Goal: Transaction & Acquisition: Purchase product/service

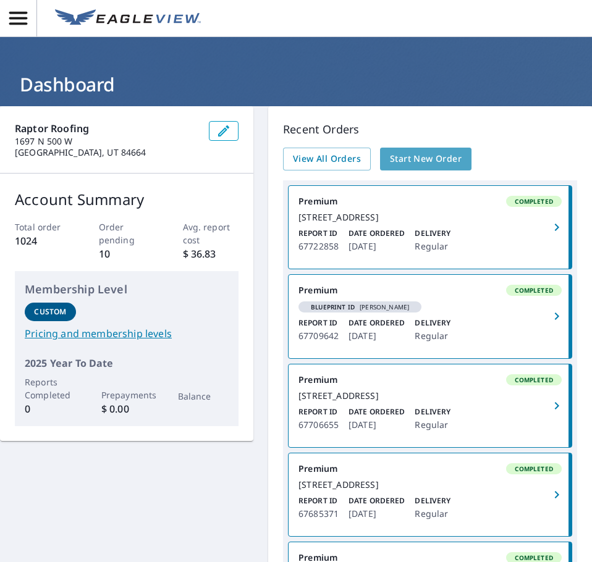
click at [401, 157] on span "Start New Order" at bounding box center [426, 158] width 72 height 15
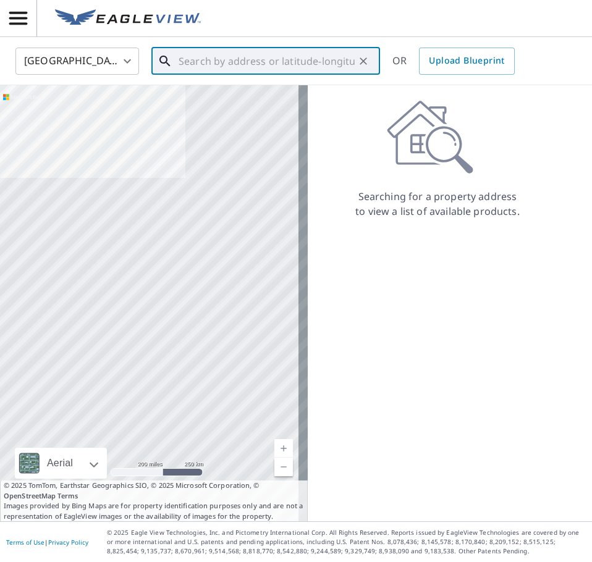
click at [216, 57] on input "text" at bounding box center [266, 61] width 176 height 35
paste input "[STREET_ADDRESS]"
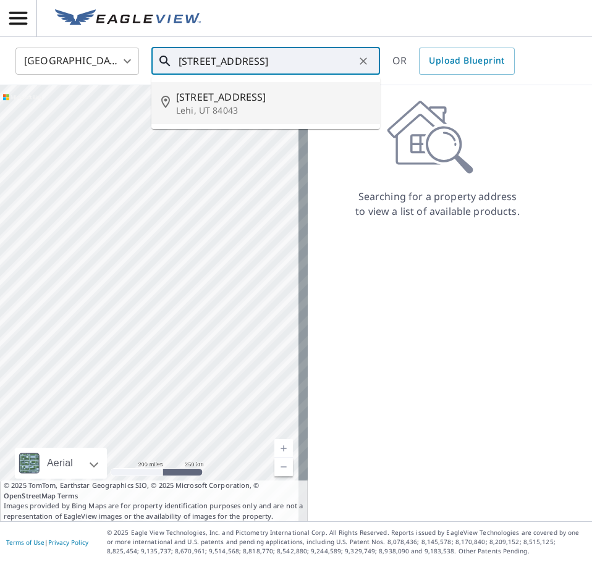
click at [221, 90] on span "[STREET_ADDRESS]" at bounding box center [273, 97] width 194 height 15
type input "[STREET_ADDRESS]"
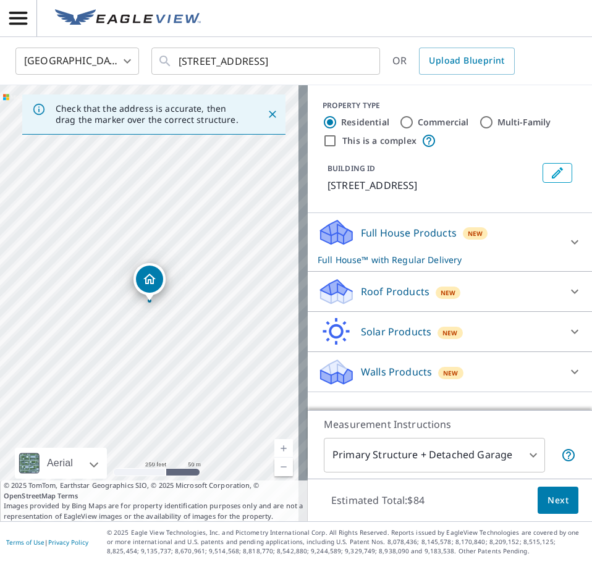
click at [435, 285] on div "New" at bounding box center [447, 291] width 25 height 15
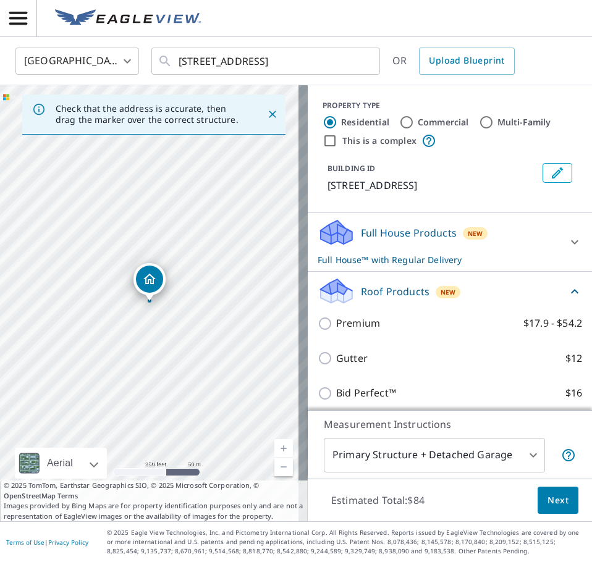
click at [374, 315] on div "Premium $17.9 - $54.2" at bounding box center [449, 323] width 264 height 35
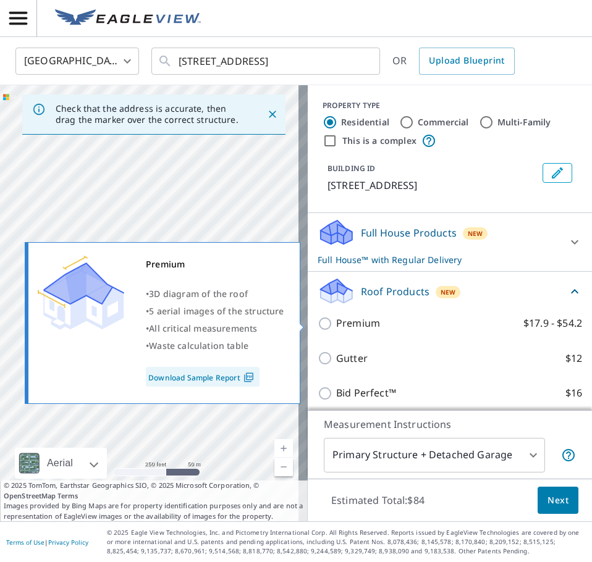
click at [317, 317] on input "Premium $17.9 - $54.2" at bounding box center [326, 323] width 19 height 15
checkbox input "true"
checkbox input "false"
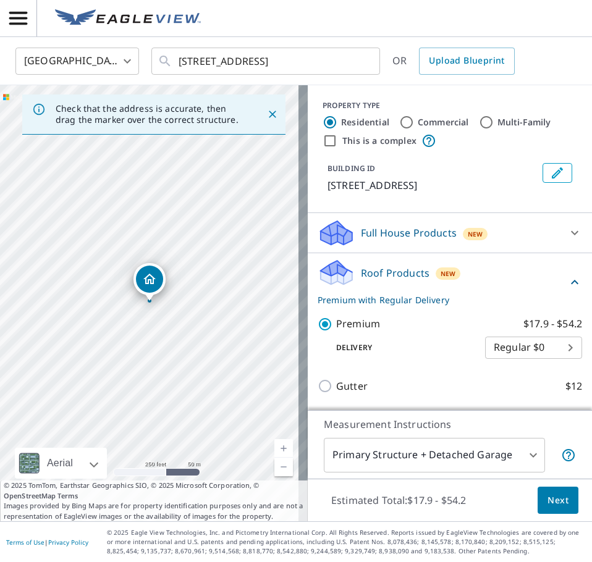
click at [537, 499] on button "Next" at bounding box center [557, 501] width 41 height 28
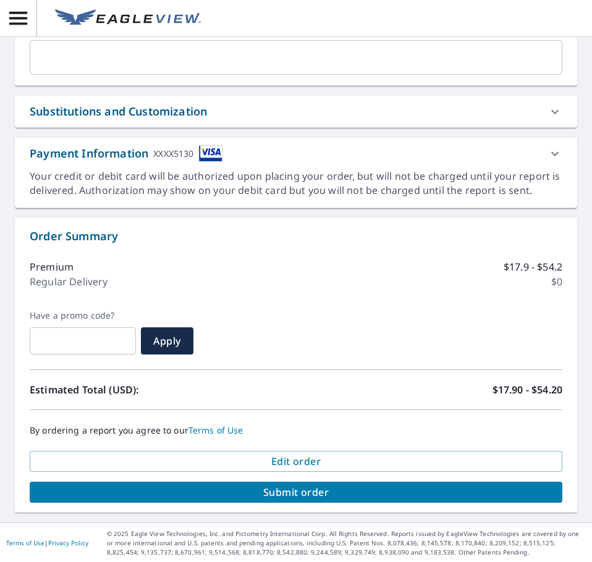
scroll to position [521, 0]
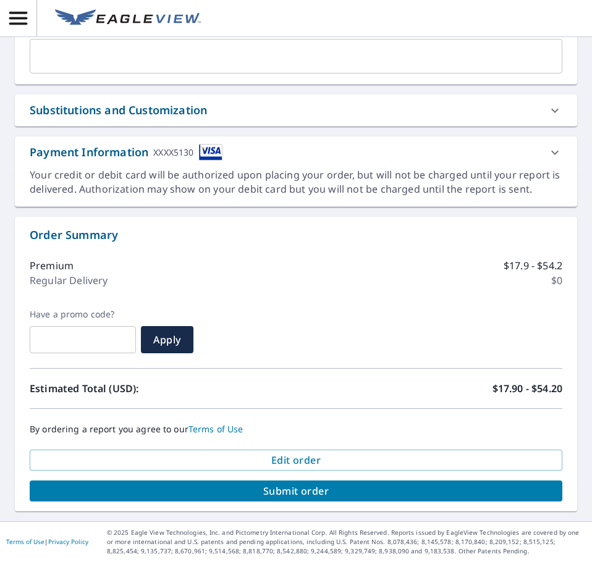
click at [388, 498] on button "Submit order" at bounding box center [296, 490] width 532 height 21
checkbox input "true"
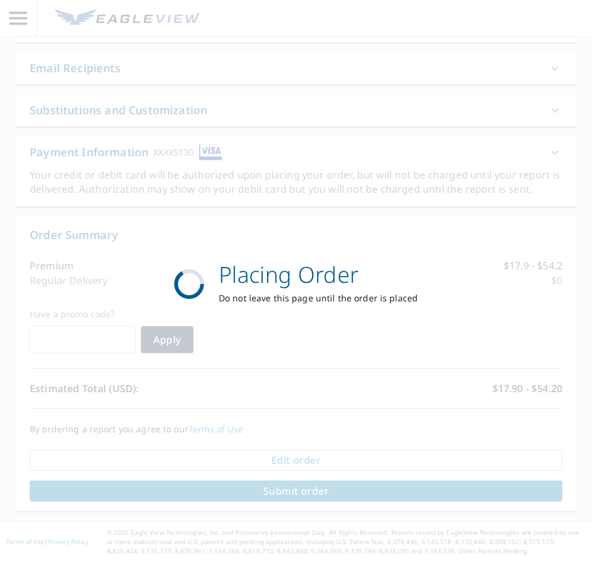
scroll to position [430, 0]
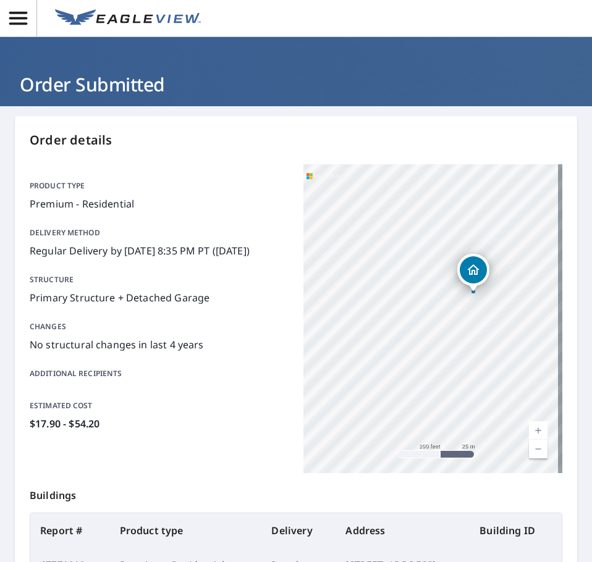
click at [24, 25] on icon "button" at bounding box center [18, 18] width 18 height 13
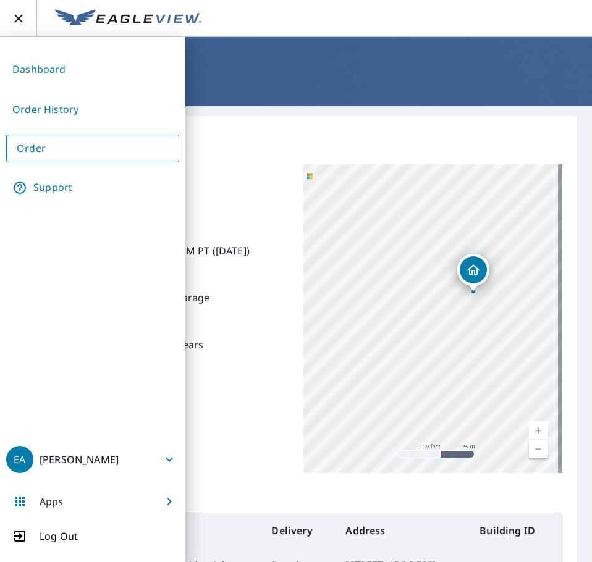
click at [36, 66] on link "Dashboard" at bounding box center [92, 69] width 173 height 30
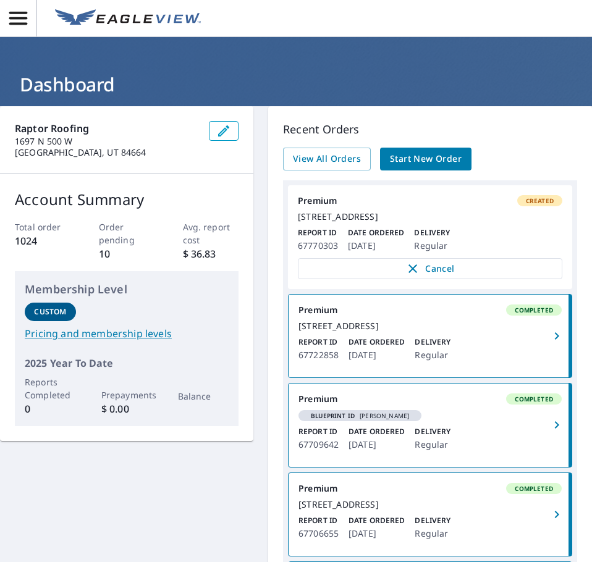
click at [395, 152] on span "Start New Order" at bounding box center [426, 158] width 72 height 15
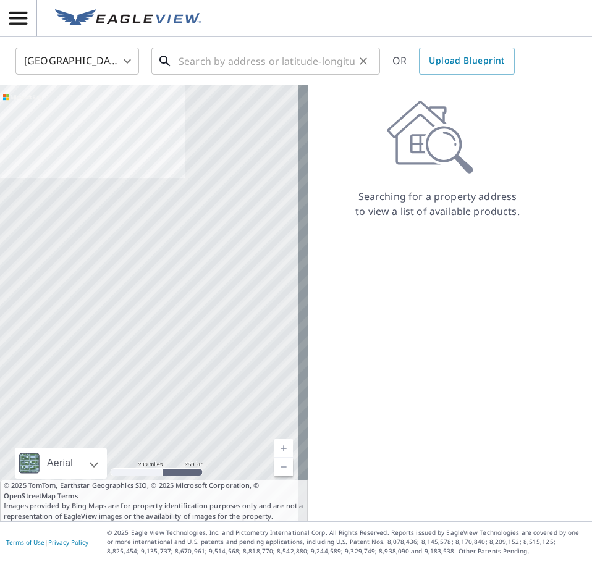
click at [197, 66] on input "text" at bounding box center [266, 61] width 176 height 35
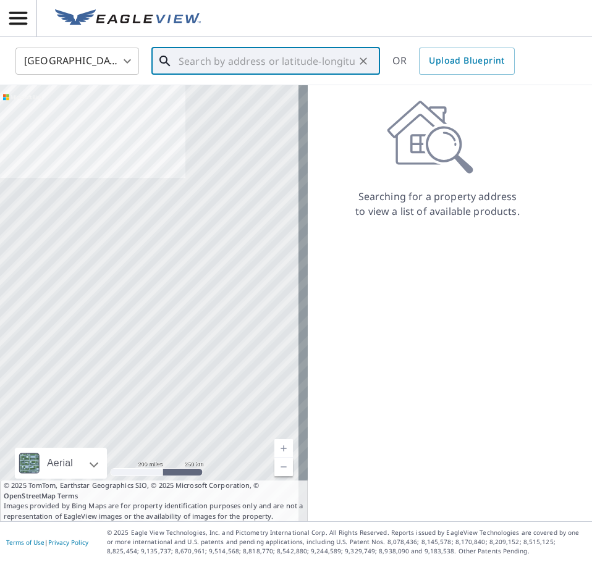
paste input "[STREET_ADDRESS]"
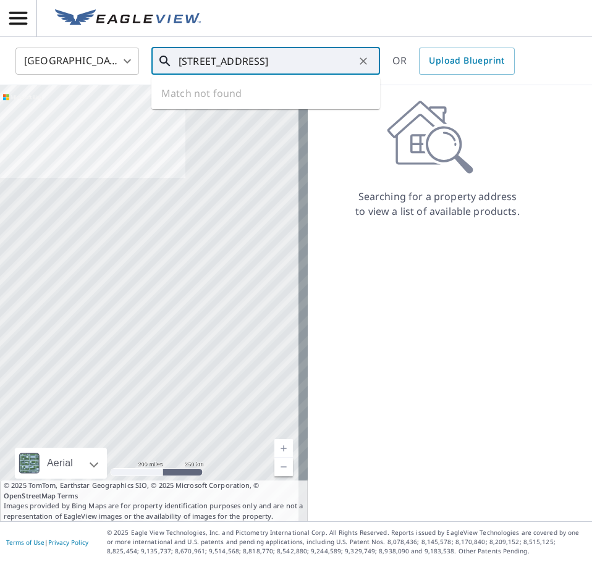
scroll to position [0, 2]
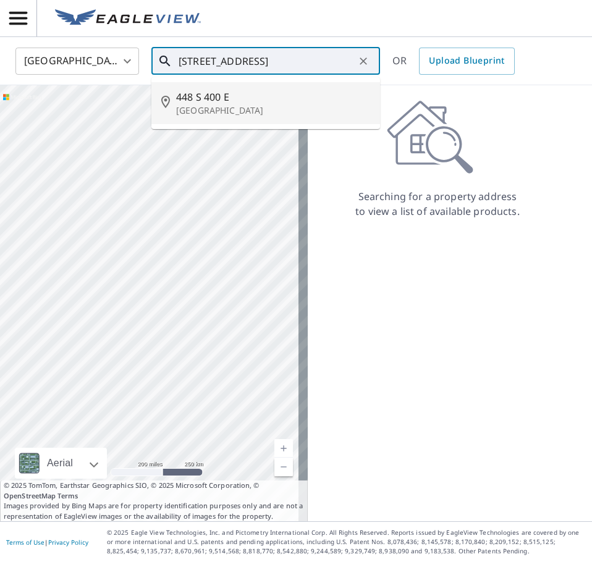
click at [208, 97] on span "448 S 400 E" at bounding box center [273, 97] width 194 height 15
type input "[STREET_ADDRESS]"
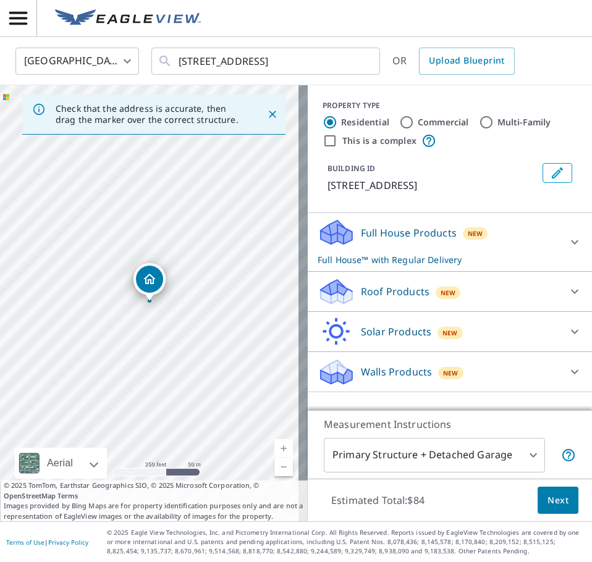
click at [377, 283] on div "Roof Products New" at bounding box center [438, 291] width 242 height 29
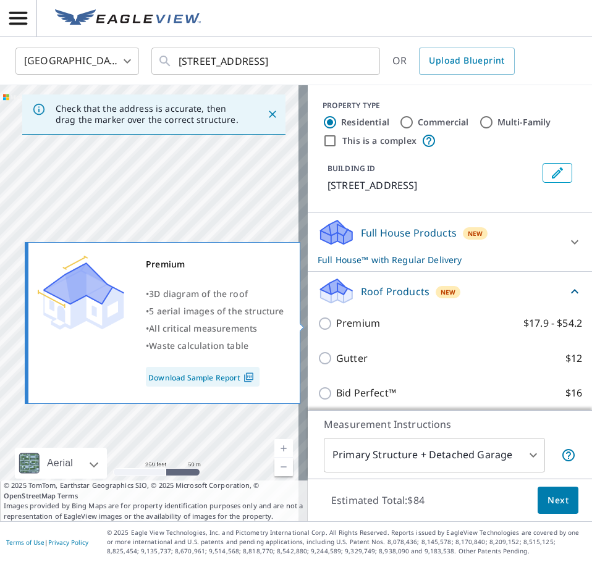
click at [361, 321] on p "Premium" at bounding box center [358, 323] width 44 height 15
click at [336, 321] on input "Premium $17.9 - $54.2" at bounding box center [326, 323] width 19 height 15
checkbox input "true"
checkbox input "false"
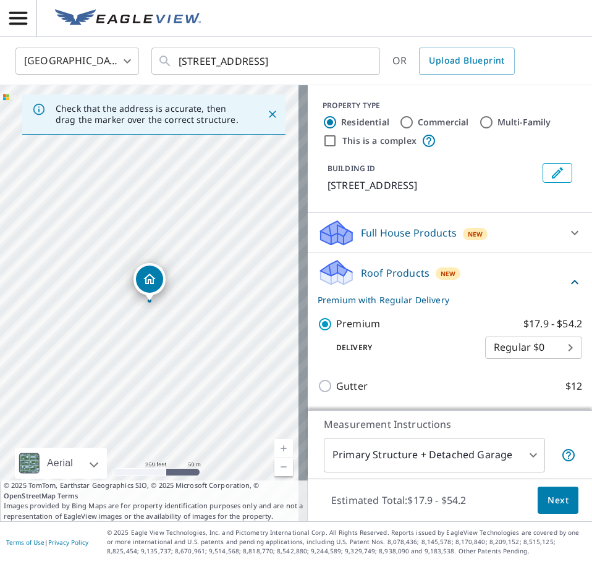
click at [547, 496] on span "Next" at bounding box center [557, 500] width 21 height 15
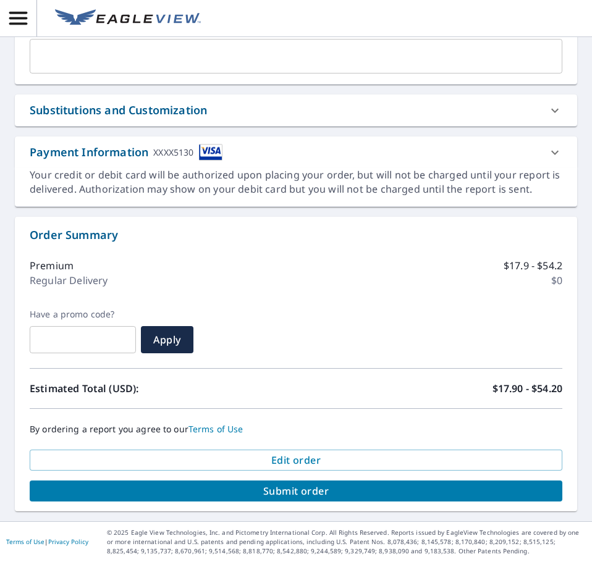
click at [241, 492] on span "Submit order" at bounding box center [296, 491] width 513 height 14
checkbox input "true"
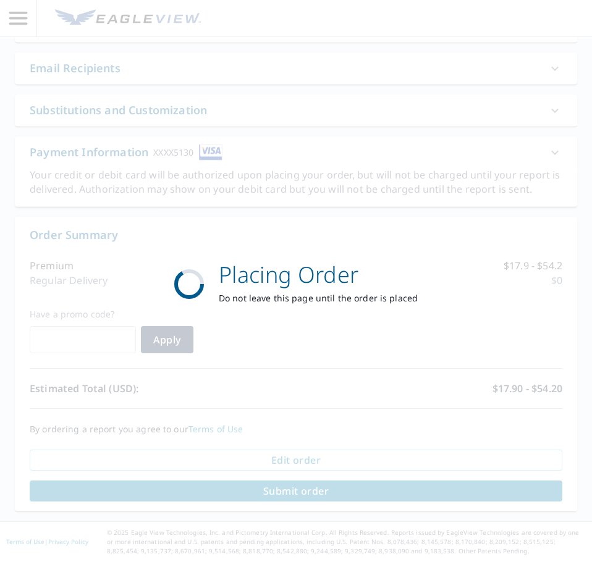
scroll to position [430, 0]
